Goal: Task Accomplishment & Management: Manage account settings

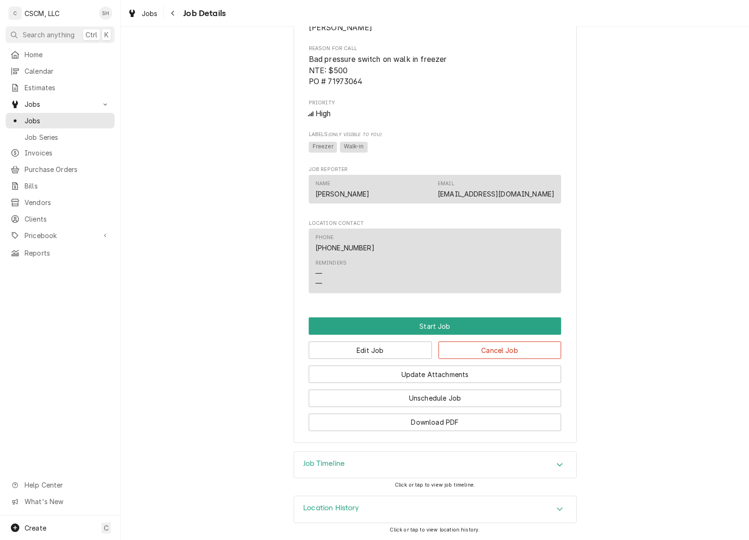
scroll to position [464, 0]
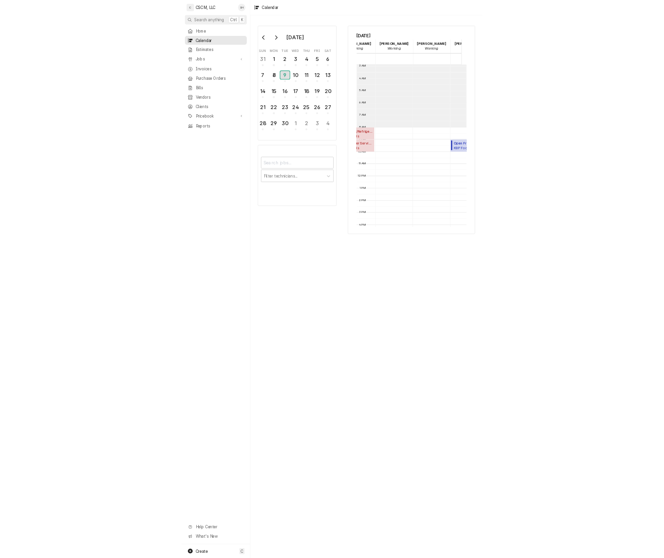
scroll to position [62, 119]
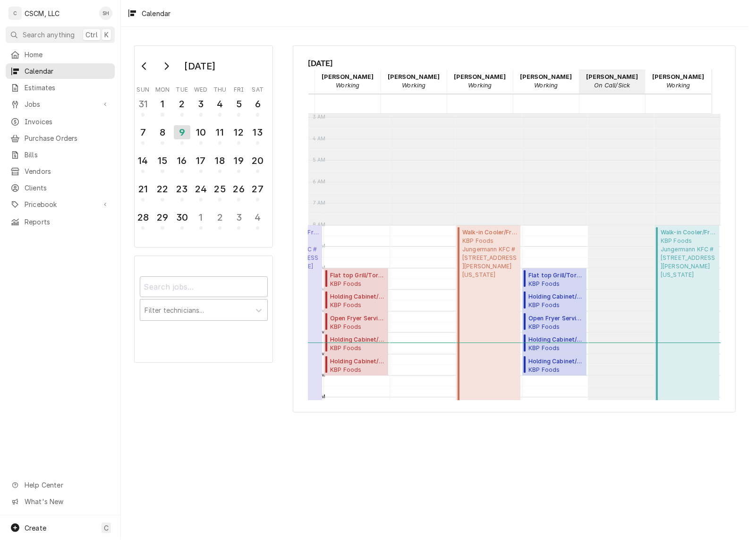
click at [60, 53] on span "Home" at bounding box center [67, 55] width 85 height 10
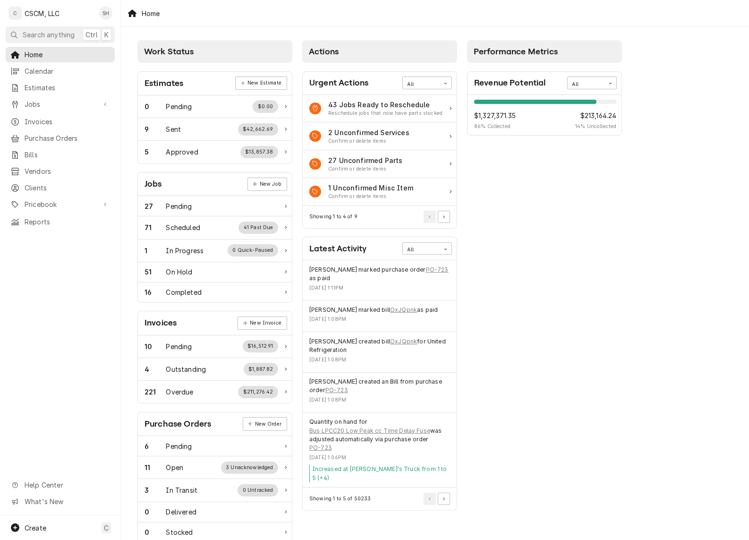
click at [32, 104] on span "Jobs" at bounding box center [60, 104] width 71 height 10
click at [43, 119] on span "Jobs" at bounding box center [67, 121] width 85 height 10
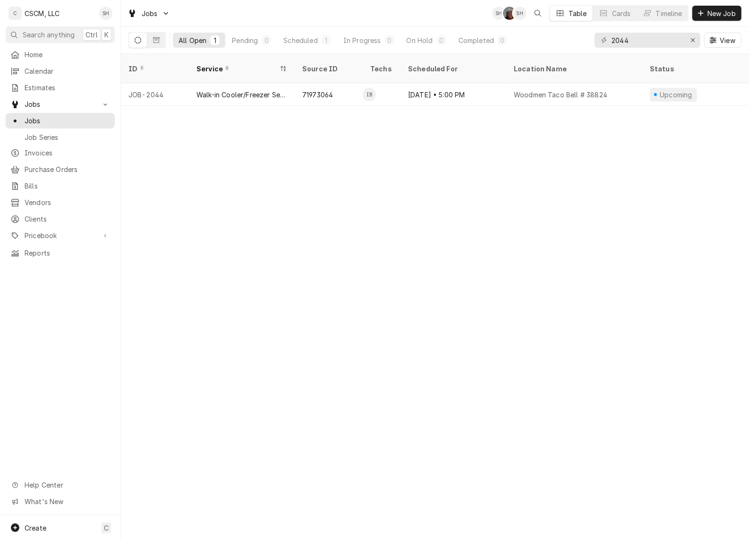
click at [674, 15] on div "Timeline" at bounding box center [669, 14] width 26 height 10
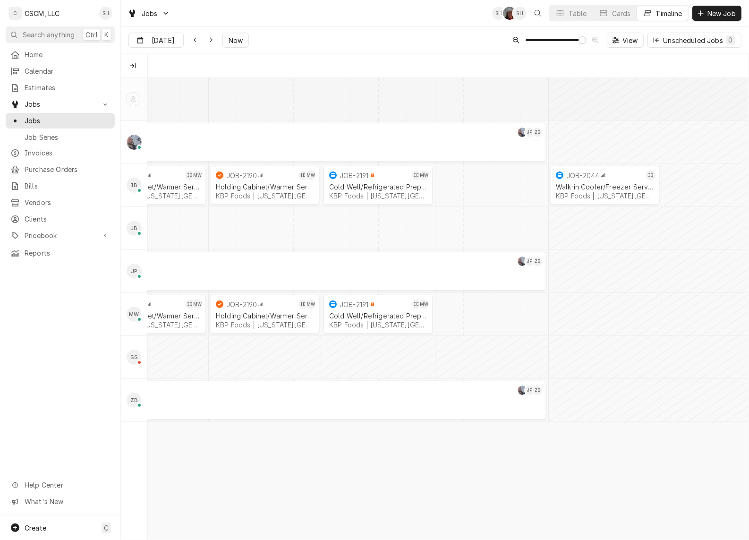
scroll to position [0, 11925]
click at [626, 42] on span "View" at bounding box center [630, 40] width 19 height 10
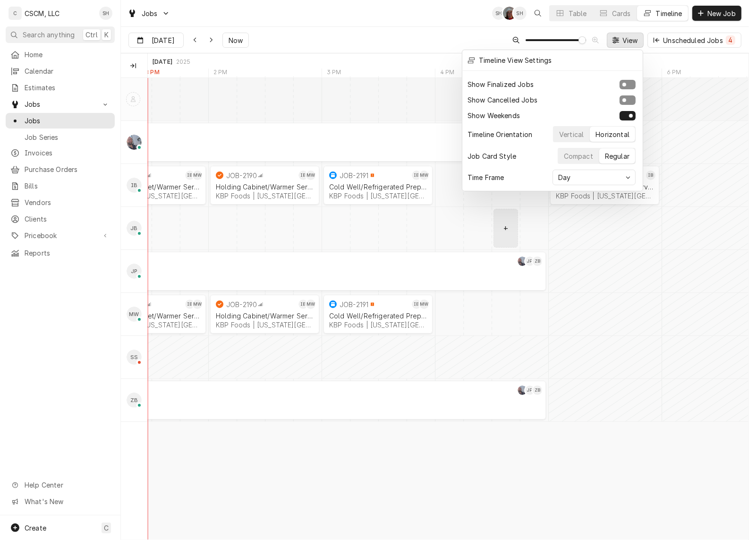
click at [581, 131] on div "Vertical" at bounding box center [571, 134] width 25 height 10
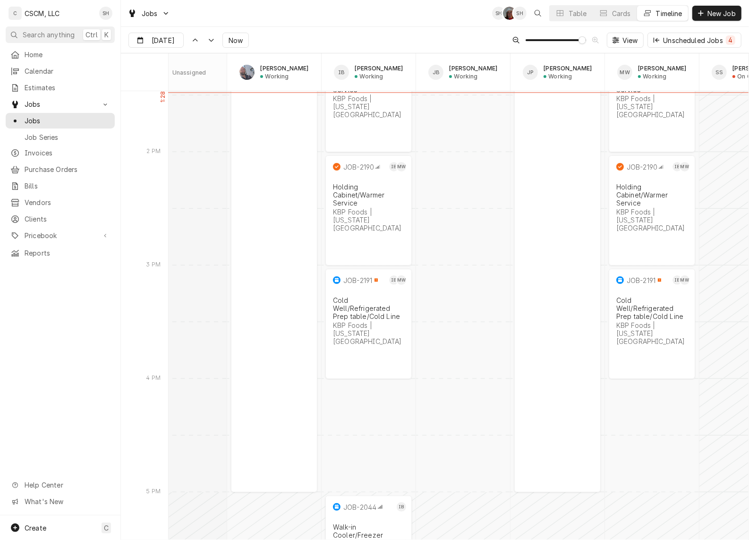
scroll to position [0, 0]
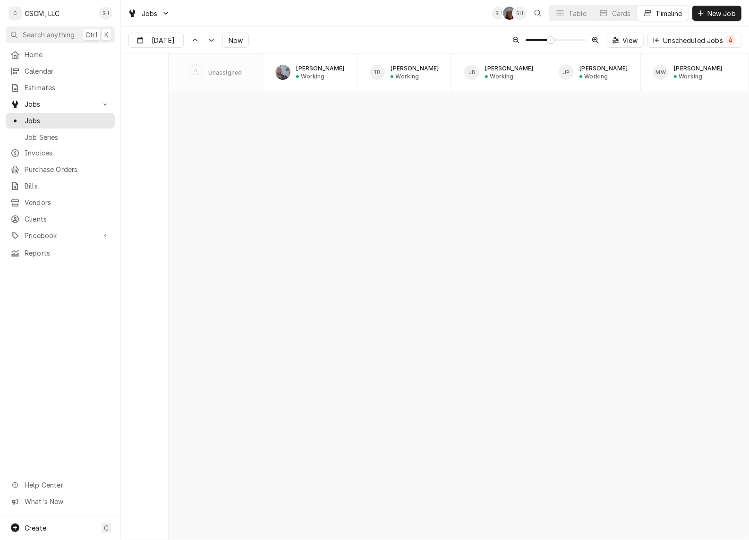
click at [547, 41] on span "Dynamic Content Wrapper" at bounding box center [551, 40] width 8 height 8
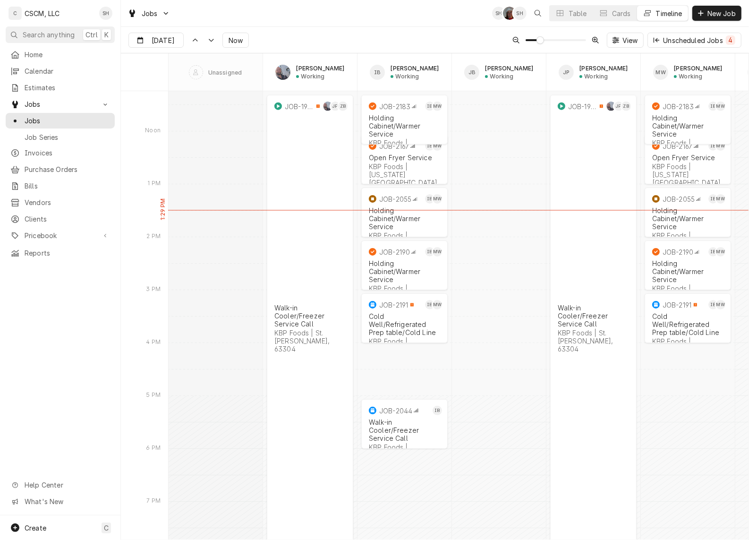
click at [536, 43] on span "Dynamic Content Wrapper" at bounding box center [540, 40] width 8 height 8
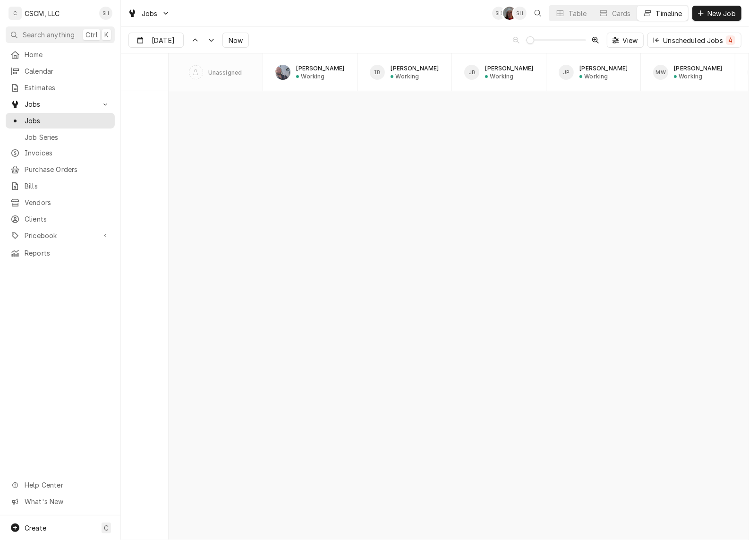
scroll to position [2941, 0]
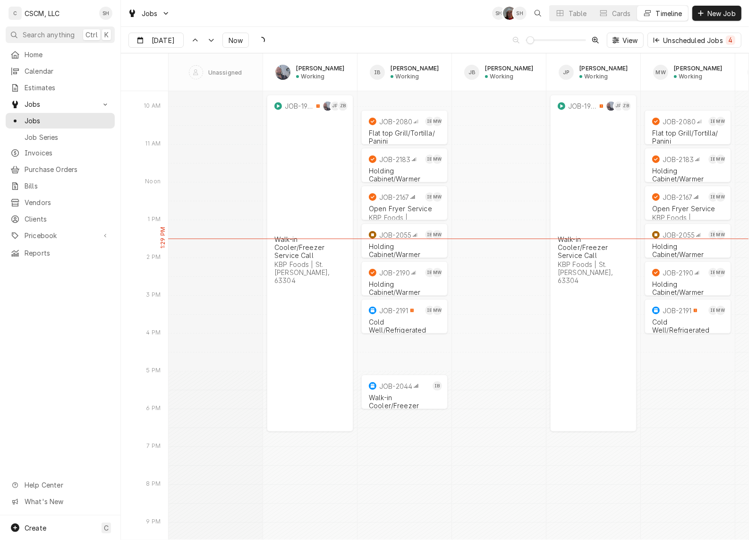
click at [228, 37] on span "Now" at bounding box center [236, 40] width 18 height 10
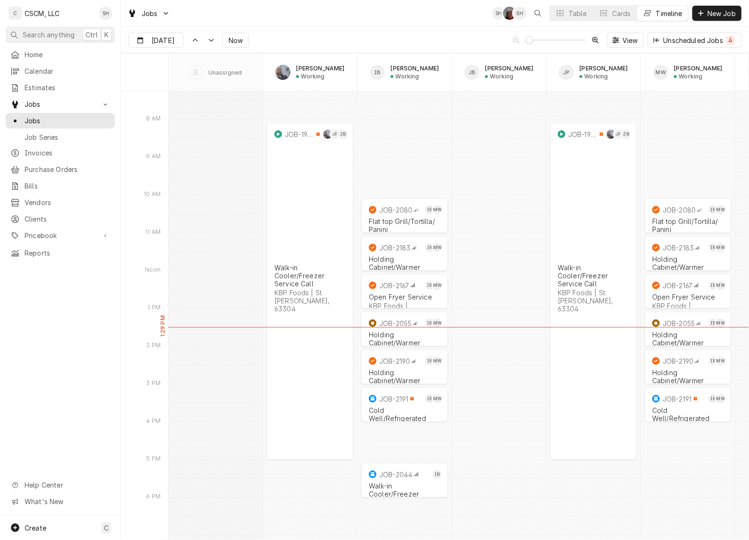
scroll to position [2813, 0]
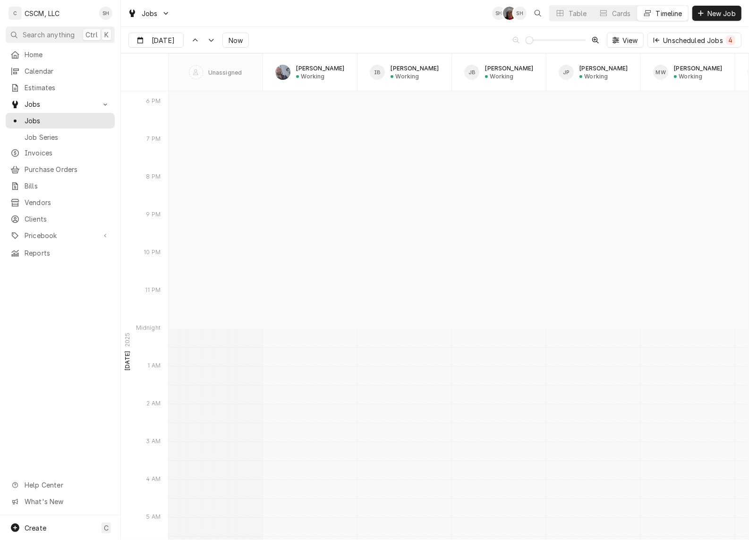
type input "[DATE]"
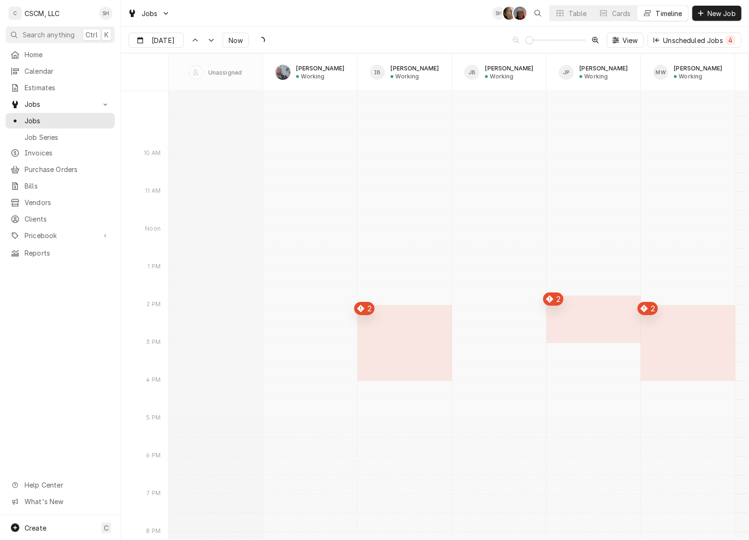
scroll to position [2105, 0]
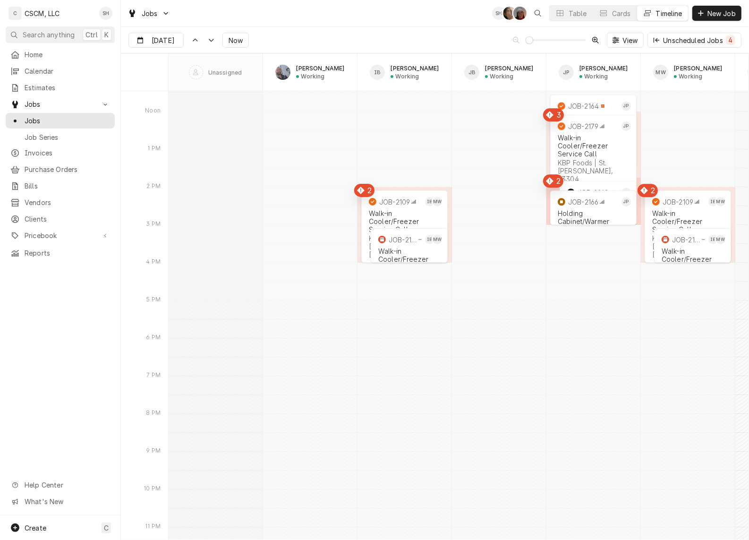
click at [48, 121] on span "Jobs" at bounding box center [67, 121] width 85 height 10
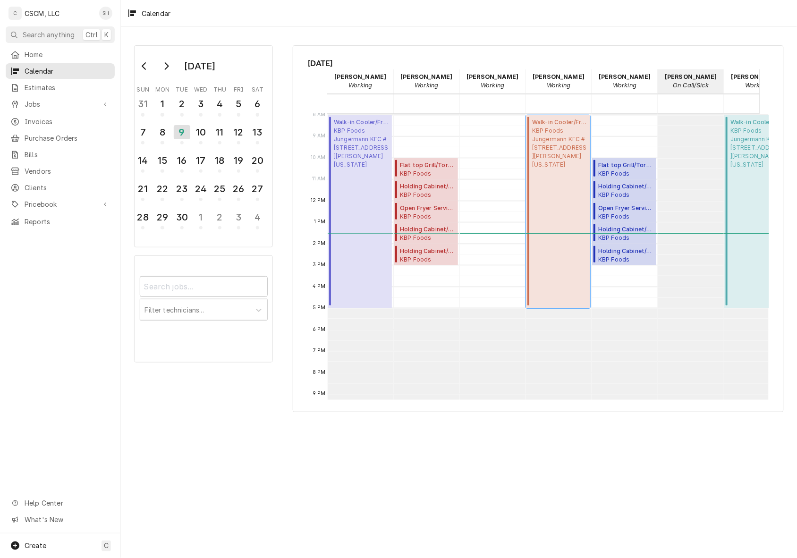
scroll to position [0, 31]
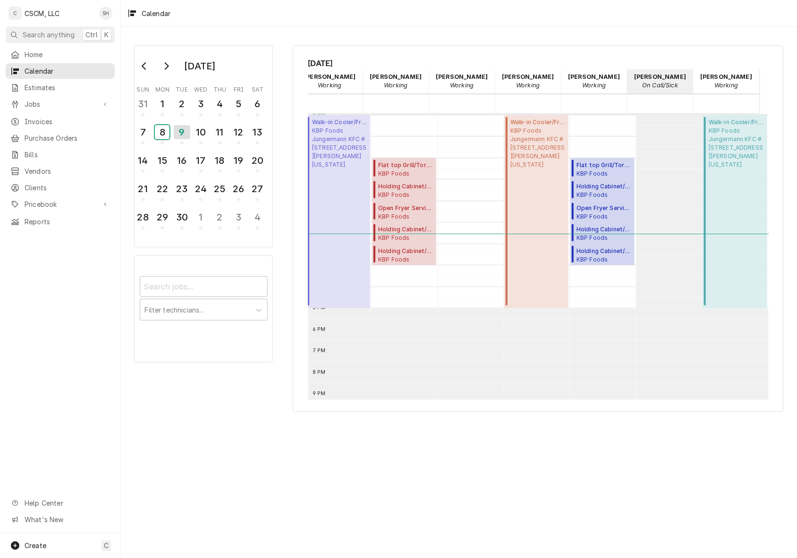
click at [161, 131] on div "8" at bounding box center [162, 132] width 15 height 14
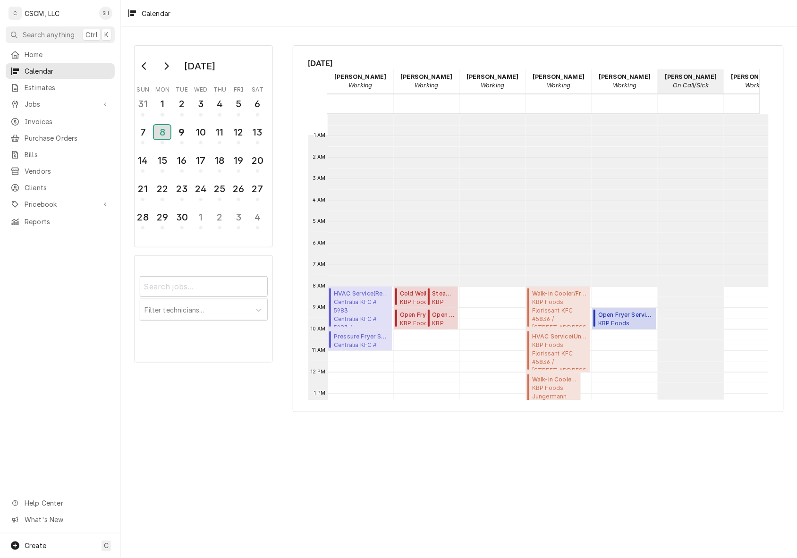
scroll to position [171, 0]
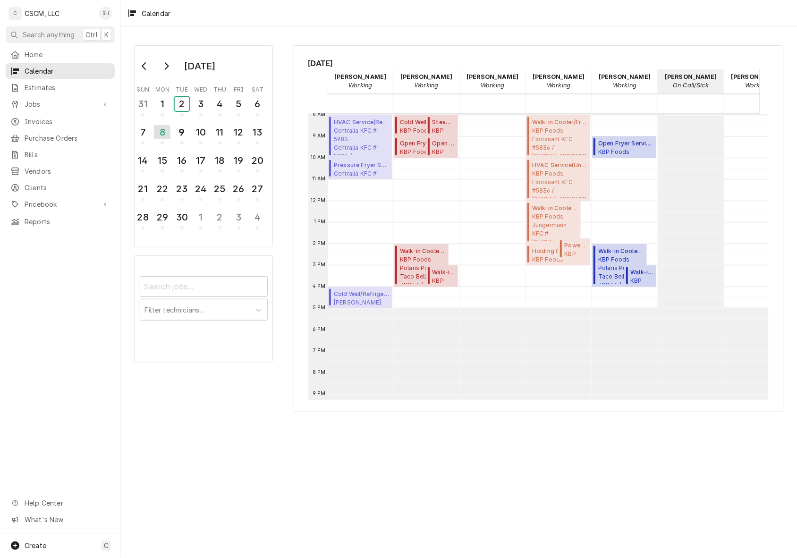
click at [179, 109] on div "2" at bounding box center [182, 104] width 15 height 14
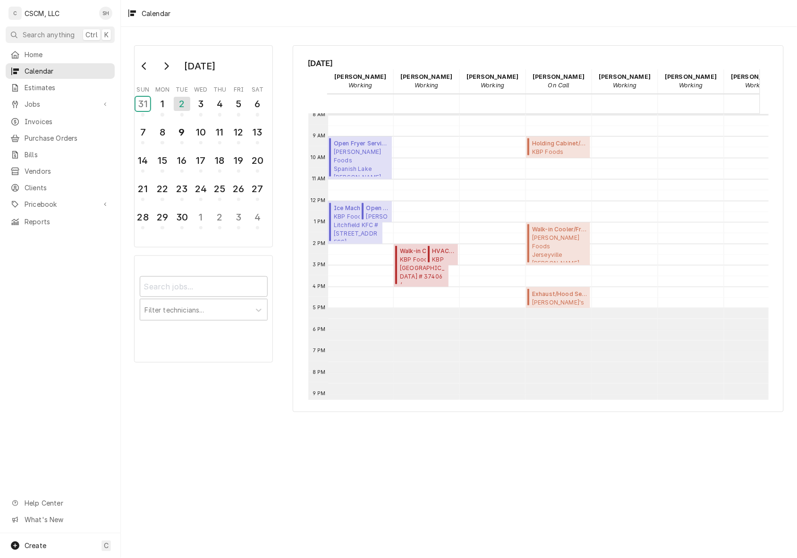
click at [141, 104] on div "31" at bounding box center [143, 104] width 15 height 14
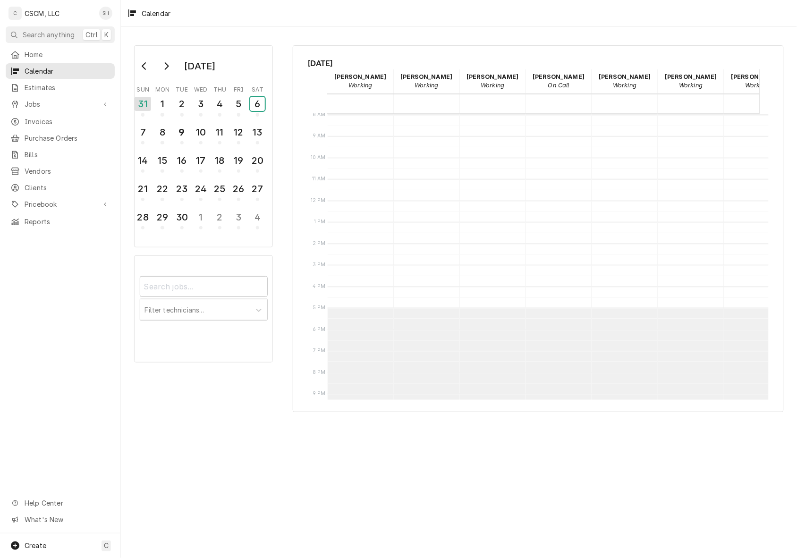
click at [261, 104] on div "6" at bounding box center [257, 104] width 15 height 14
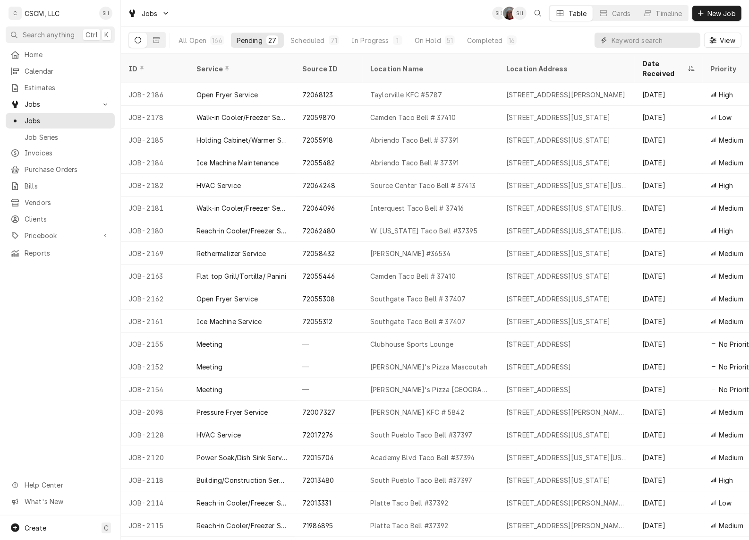
click at [659, 43] on input "Dynamic Content Wrapper" at bounding box center [654, 40] width 84 height 15
click at [104, 13] on div "Serra Heyen's Avatar" at bounding box center [105, 13] width 13 height 13
click at [232, 15] on html "C CSCM, LLC SH Search anything Ctrl K Home Calendar Estimates Jobs Jobs Job Ser…" at bounding box center [374, 270] width 749 height 540
click at [105, 16] on div "Serra Heyen's Avatar" at bounding box center [105, 13] width 13 height 13
click at [121, 39] on link "Settings" at bounding box center [144, 34] width 93 height 16
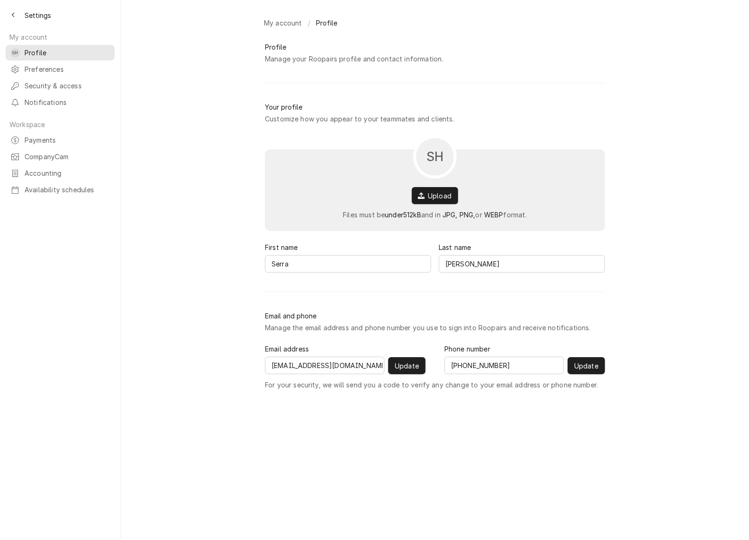
click at [36, 185] on span "Availability schedules" at bounding box center [67, 190] width 85 height 10
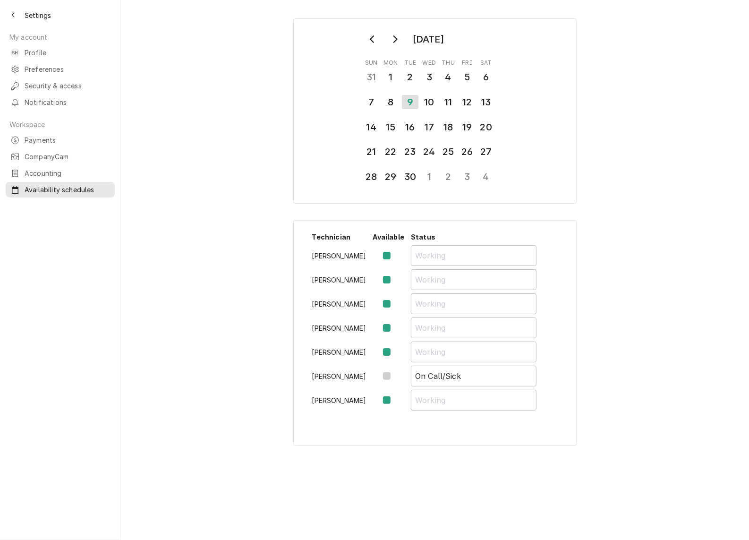
click at [32, 168] on span "Accounting" at bounding box center [67, 173] width 85 height 10
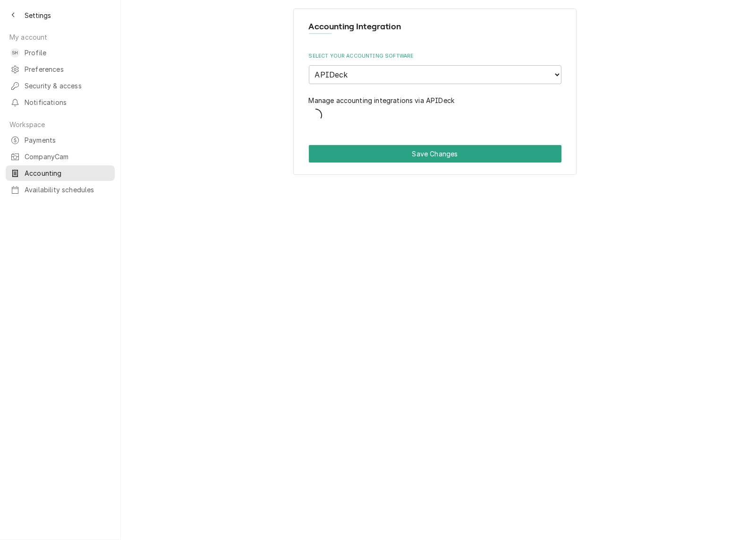
click at [48, 149] on link "CompanyCam" at bounding box center [60, 157] width 109 height 16
click at [45, 135] on span "Payments" at bounding box center [67, 140] width 85 height 10
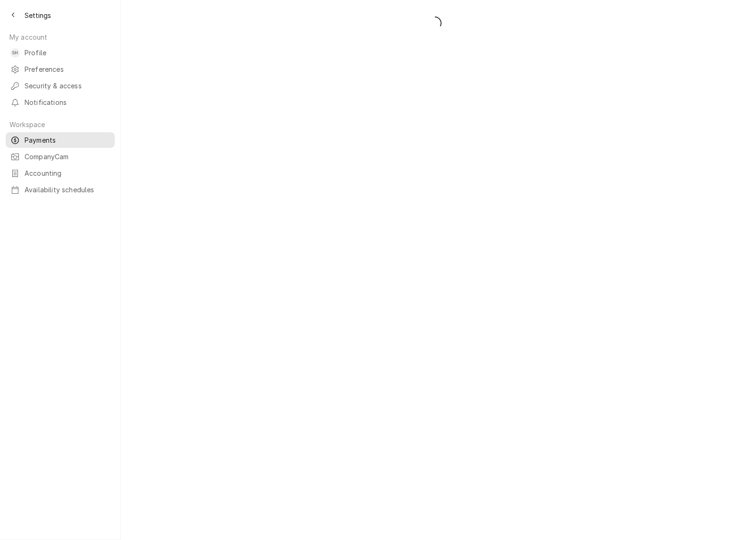
click at [43, 53] on span "Profile" at bounding box center [67, 53] width 85 height 10
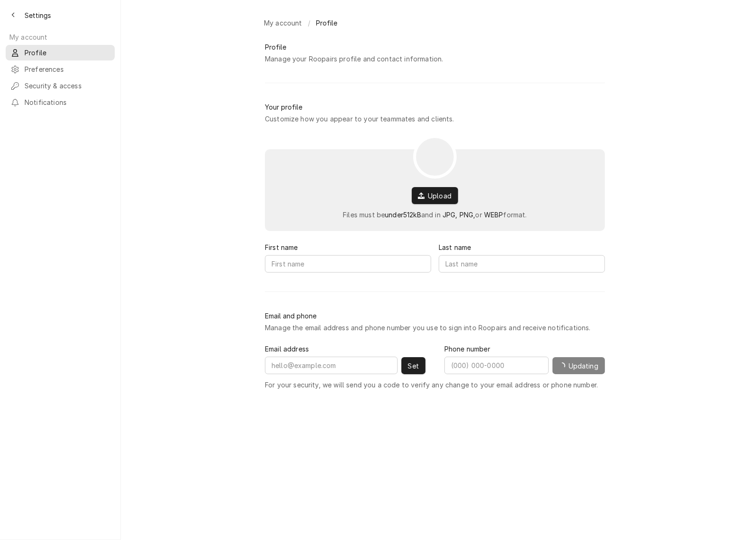
type input "Serra"
type input "[PERSON_NAME]"
type input "[EMAIL_ADDRESS][DOMAIN_NAME]"
type input "[PHONE_NUMBER]"
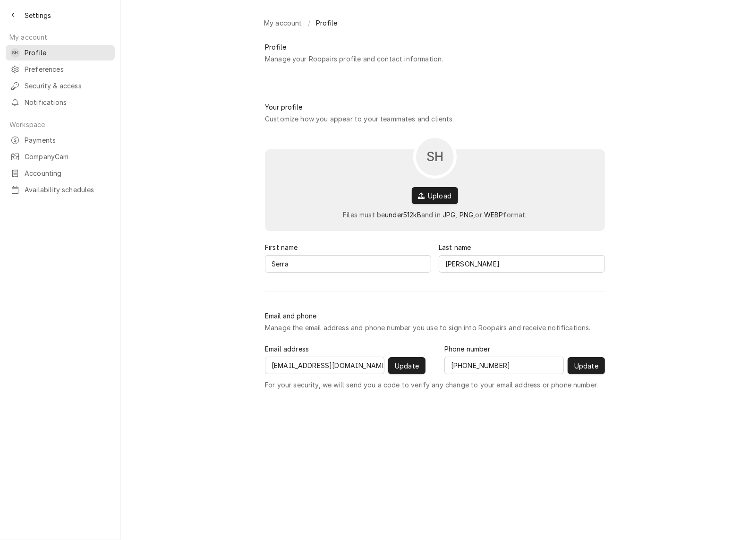
click at [284, 189] on div "SH Upload Files must be under 512 kB and in JPG, PNG, or WEBP format." at bounding box center [435, 190] width 340 height 82
drag, startPoint x: 26, startPoint y: 17, endPoint x: 19, endPoint y: 15, distance: 7.9
click at [25, 17] on span "Settings" at bounding box center [38, 15] width 26 height 10
click at [13, 12] on icon "Back to previous page" at bounding box center [13, 15] width 4 height 7
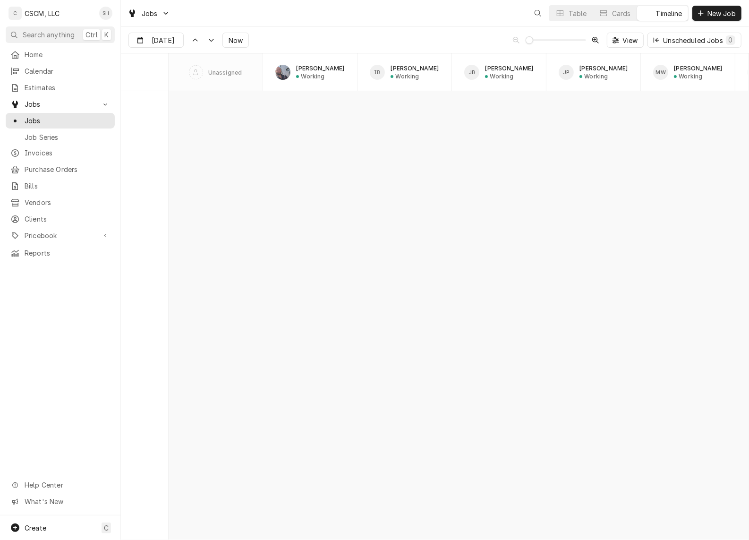
scroll to position [9260, 0]
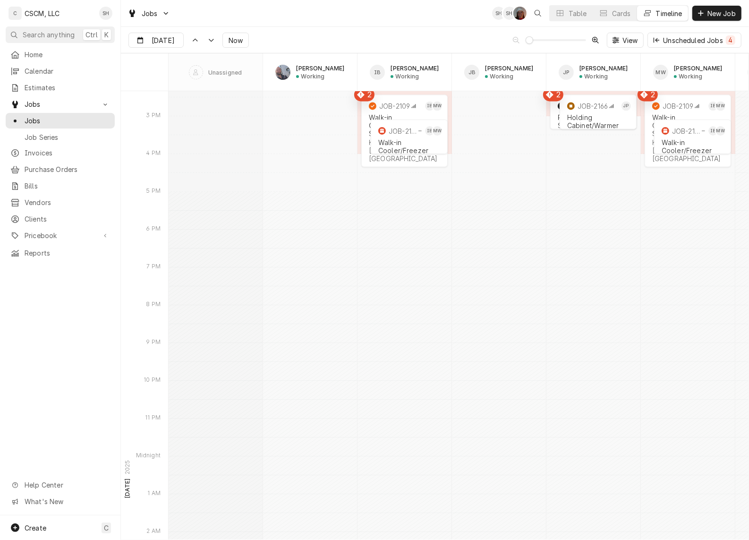
click at [516, 17] on div "Dena Vecchetti's Avatar" at bounding box center [519, 13] width 13 height 13
click at [519, 18] on div "Dena Vecchetti's Avatar" at bounding box center [519, 13] width 13 height 13
click at [518, 13] on div "Dena Vecchetti's Avatar" at bounding box center [519, 13] width 13 height 13
click at [519, 18] on div "Dena Vecchetti's Avatar" at bounding box center [519, 13] width 13 height 13
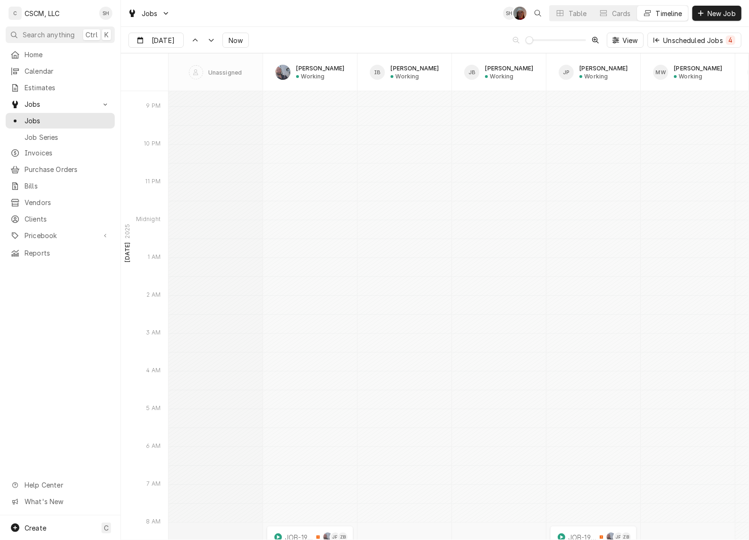
scroll to position [9496, 0]
click at [110, 10] on div "Serra Heyen's Avatar" at bounding box center [105, 13] width 13 height 13
click at [175, 28] on div "Settings" at bounding box center [151, 33] width 71 height 10
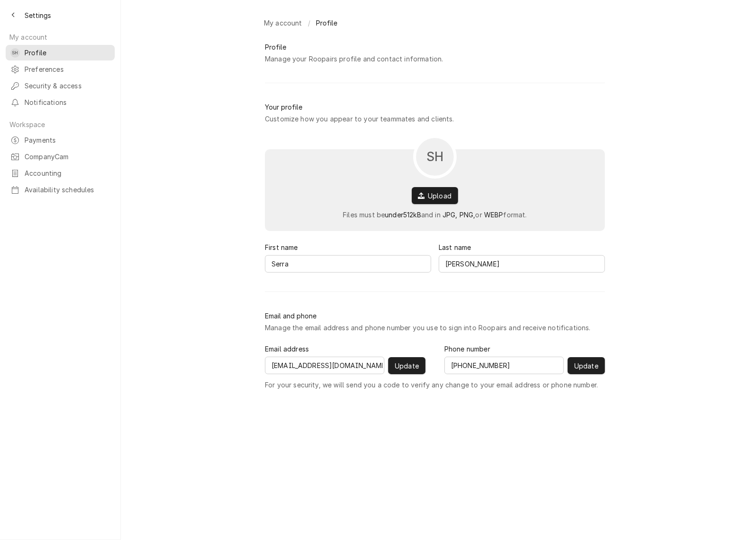
click at [451, 196] on button "Upload" at bounding box center [435, 195] width 46 height 17
click at [432, 198] on span "Upload" at bounding box center [439, 196] width 27 height 10
click at [433, 201] on span "Upload" at bounding box center [439, 196] width 27 height 10
click at [705, 519] on icon "Notifications alt+T" at bounding box center [706, 519] width 4 height 4
click at [442, 196] on button "Upload" at bounding box center [435, 195] width 46 height 17
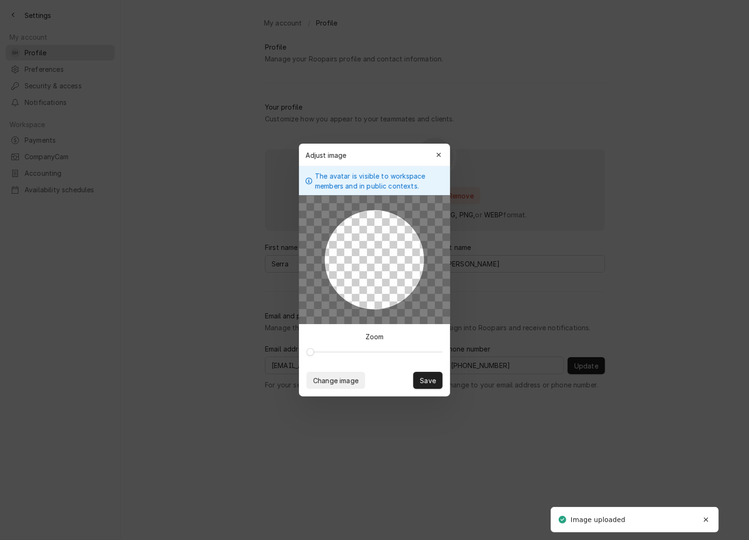
drag, startPoint x: 386, startPoint y: 279, endPoint x: 365, endPoint y: 279, distance: 20.8
click at [365, 279] on div at bounding box center [374, 259] width 99 height 99
click at [307, 346] on div "Zoom" at bounding box center [374, 344] width 151 height 40
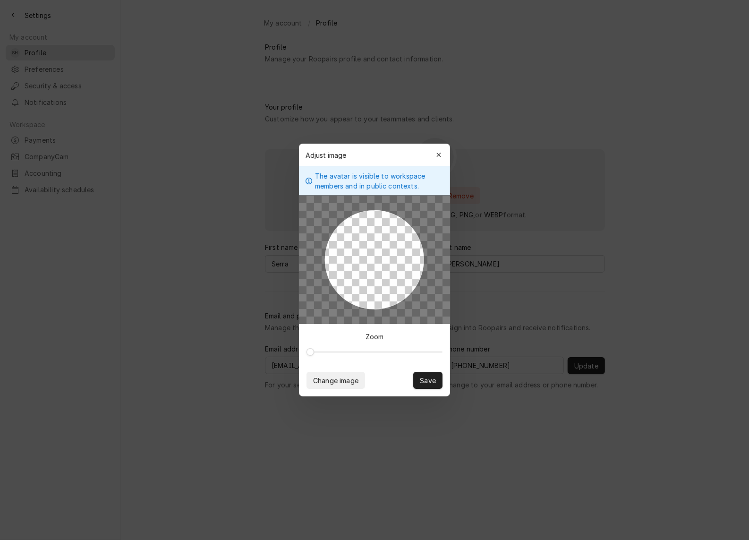
click at [340, 377] on span "Change image" at bounding box center [335, 380] width 49 height 10
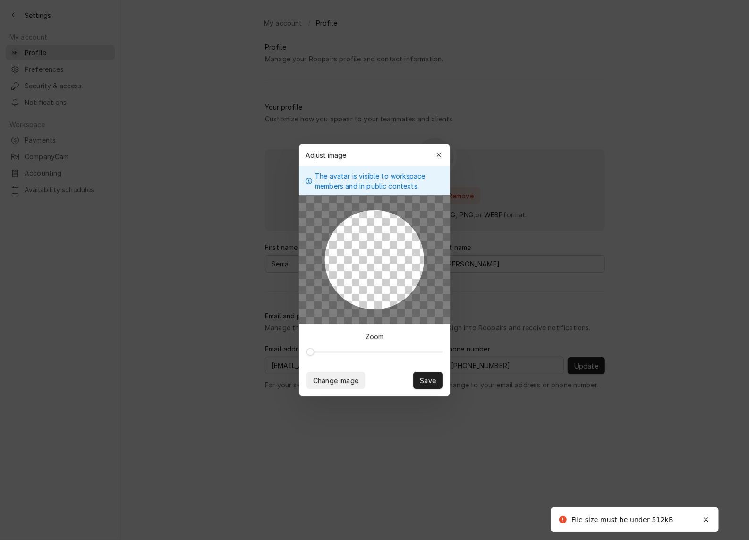
drag, startPoint x: 381, startPoint y: 255, endPoint x: 361, endPoint y: 247, distance: 21.1
click at [361, 247] on div at bounding box center [374, 259] width 99 height 99
click at [431, 378] on span "Save" at bounding box center [428, 380] width 20 height 10
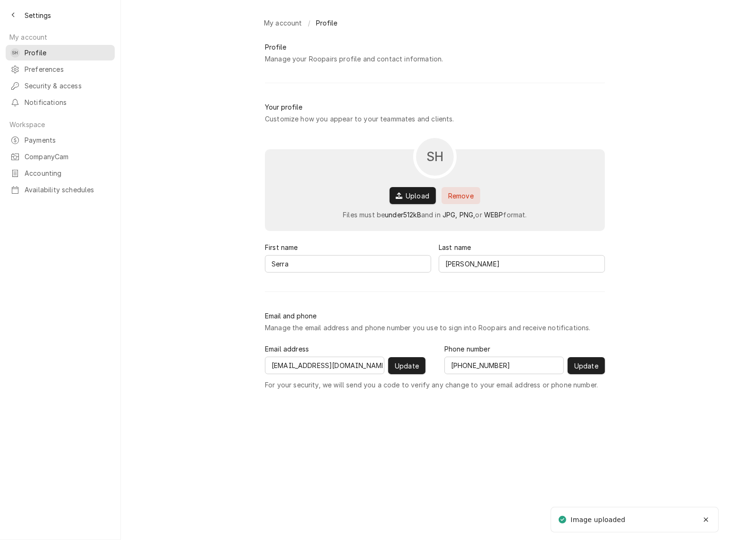
click at [588, 366] on span "Update" at bounding box center [586, 366] width 28 height 10
click at [15, 13] on div "Back to previous page" at bounding box center [13, 14] width 9 height 9
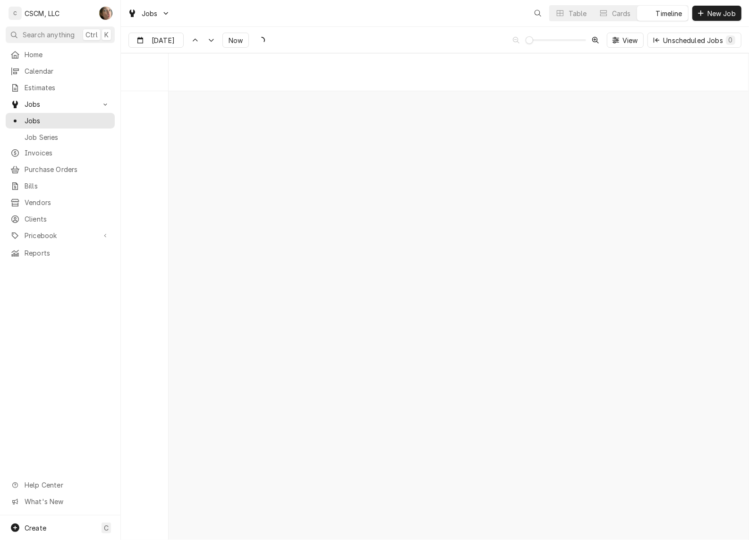
scroll to position [9260, 0]
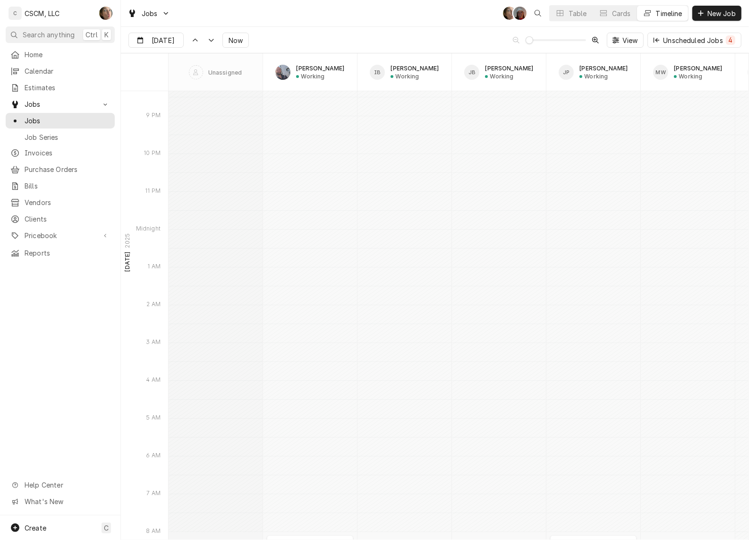
click at [107, 11] on div "Serra Heyen's Avatar" at bounding box center [105, 13] width 13 height 13
click at [144, 37] on div "Settings" at bounding box center [151, 33] width 71 height 10
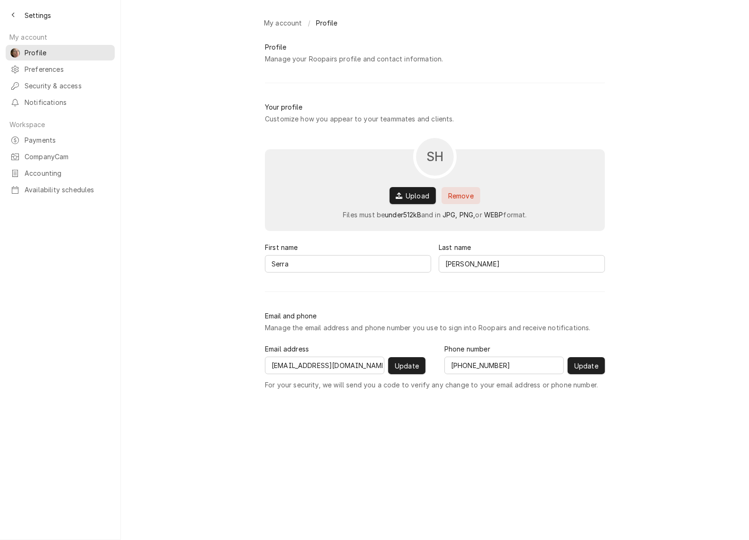
click at [9, 15] on div "Back to previous page" at bounding box center [13, 14] width 9 height 9
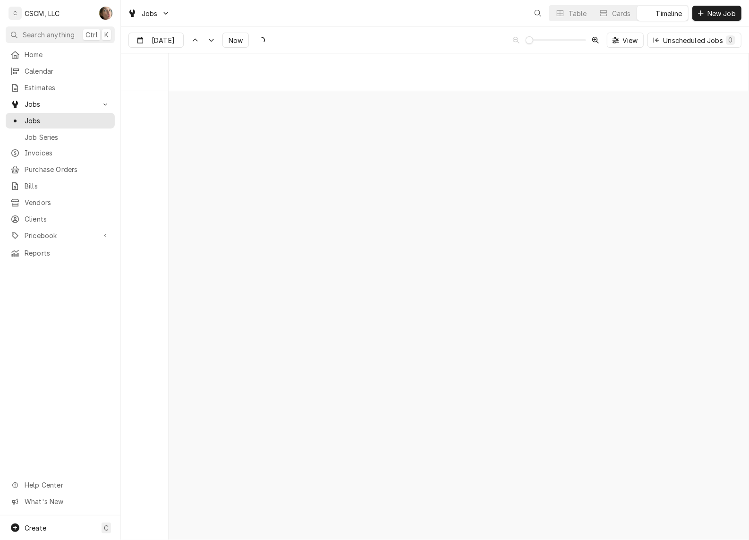
scroll to position [9260, 0]
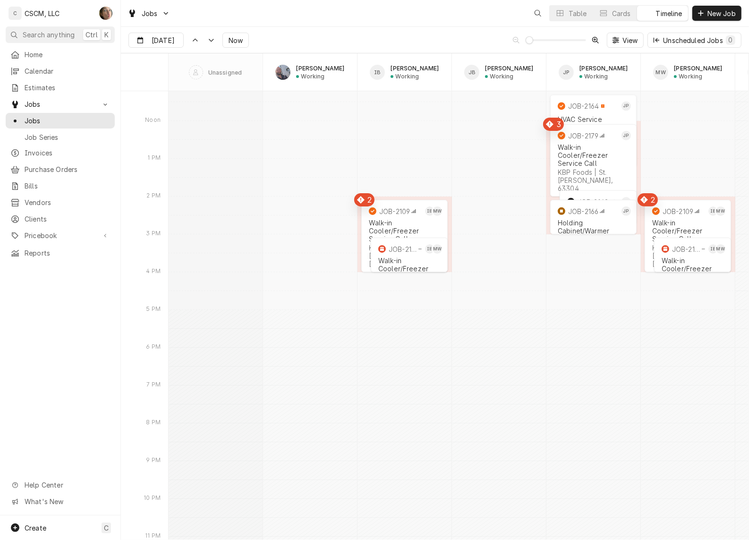
click at [682, 40] on div "Unscheduled Jobs 0" at bounding box center [699, 40] width 72 height 10
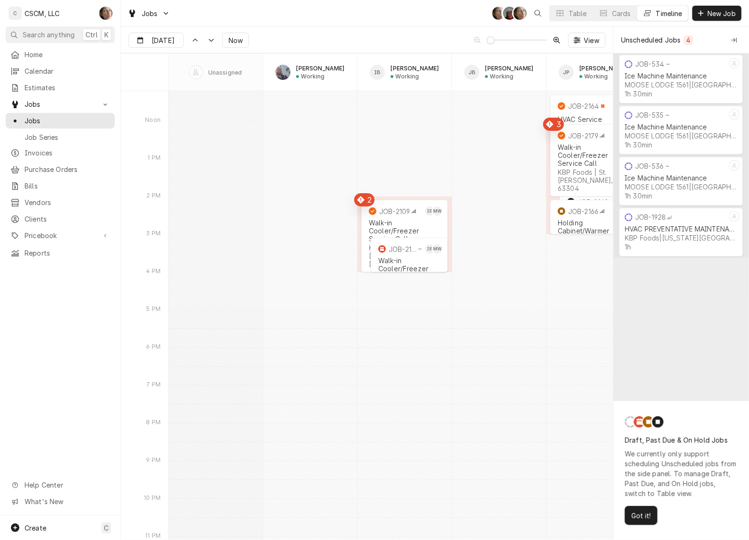
click at [645, 511] on span "Got it!" at bounding box center [641, 516] width 23 height 10
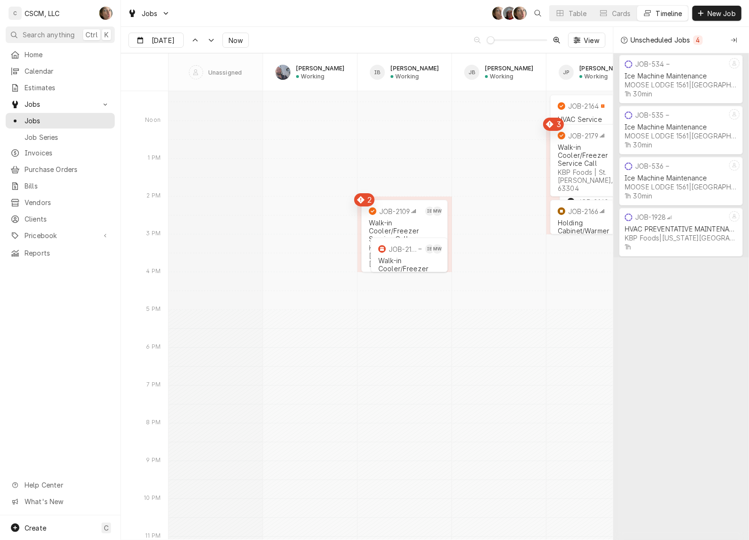
click at [739, 39] on button "Collapse Unscheduled Jobs" at bounding box center [733, 40] width 15 height 15
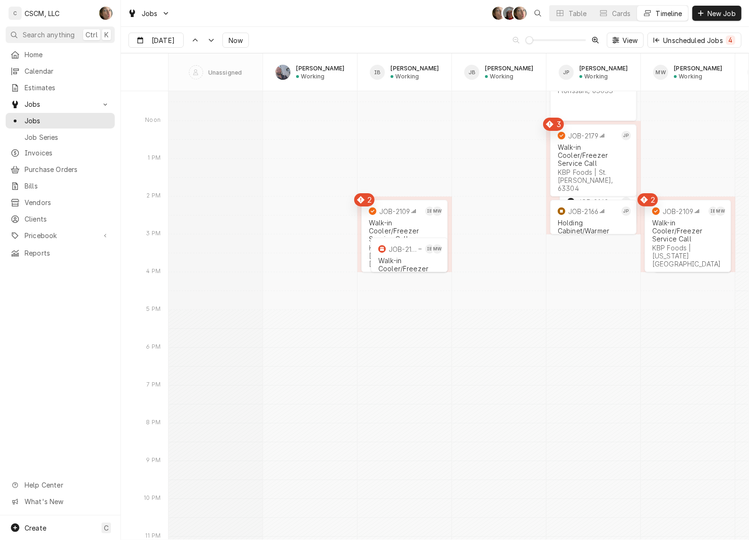
click at [721, 37] on div "Unscheduled Jobs 4" at bounding box center [699, 40] width 72 height 10
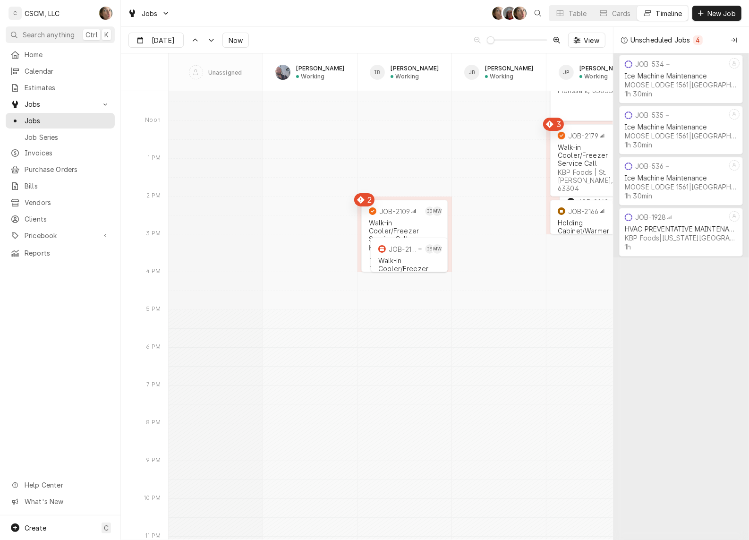
click at [649, 11] on icon "Dynamic Content Wrapper" at bounding box center [647, 13] width 7 height 6
click at [614, 15] on div "Cards" at bounding box center [621, 14] width 19 height 10
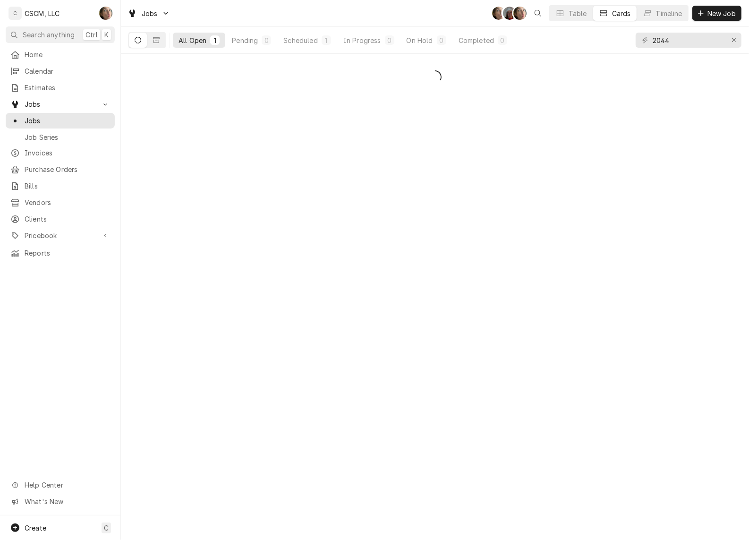
click at [576, 15] on div "Table" at bounding box center [578, 14] width 18 height 10
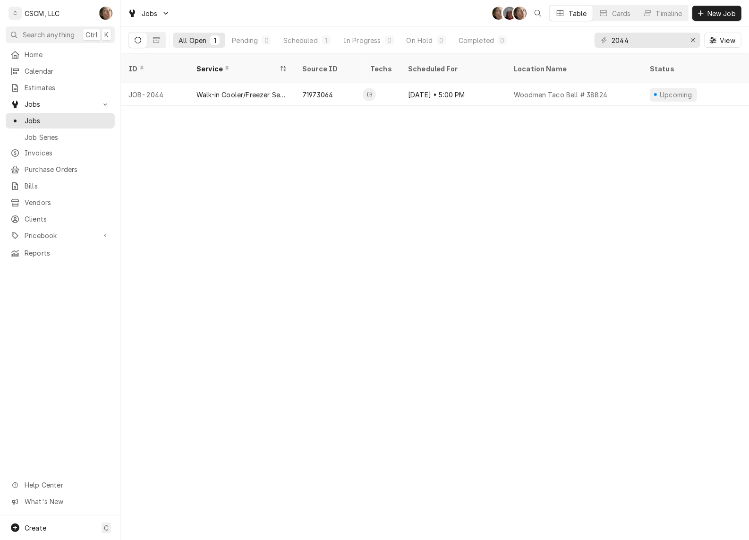
click at [517, 12] on div "Serra Heyen's Avatar" at bounding box center [519, 13] width 13 height 13
click at [519, 17] on div "Serra Heyen's Avatar" at bounding box center [519, 13] width 13 height 13
